Goal: Use online tool/utility: Use online tool/utility

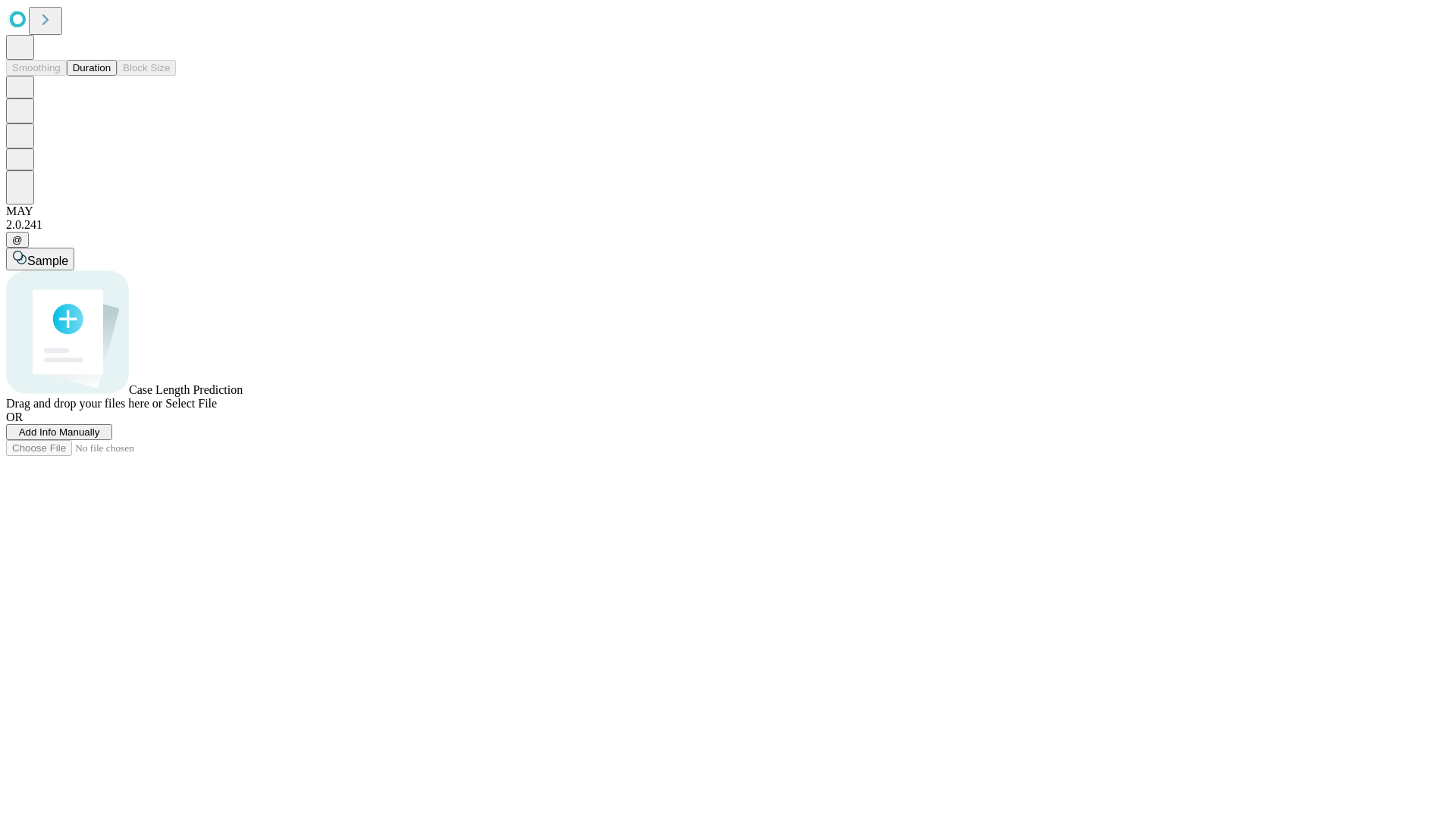
click at [216, 410] on span "Select File" at bounding box center [191, 403] width 52 height 12
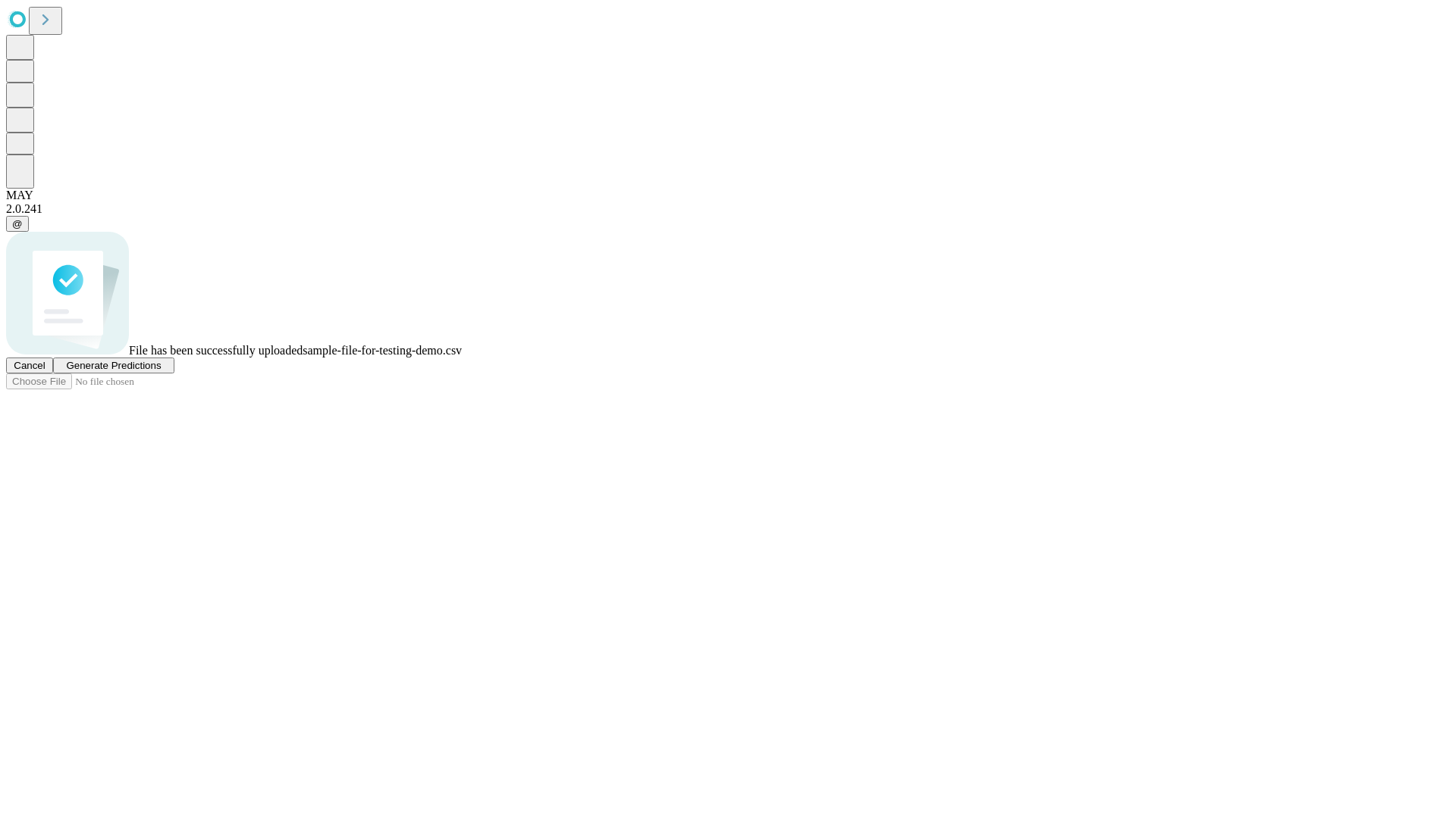
click at [161, 371] on span "Generate Predictions" at bounding box center [113, 365] width 95 height 12
